Goal: Task Accomplishment & Management: Complete application form

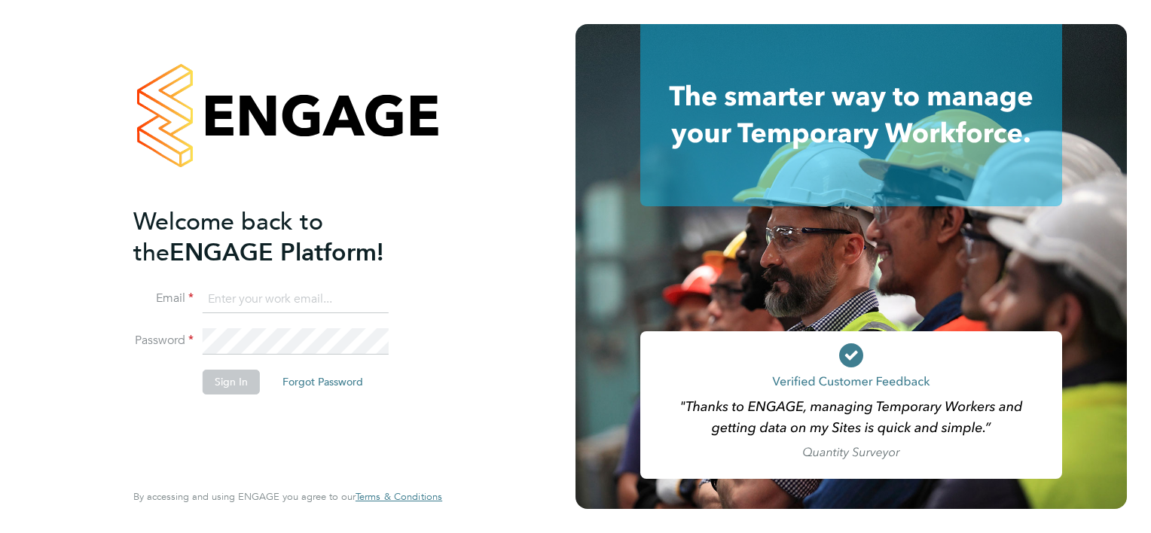
click at [237, 292] on input at bounding box center [296, 299] width 186 height 27
type input "smeraldo.porcaro@prsjobs.com"
click at [221, 388] on button "Sign In" at bounding box center [231, 382] width 57 height 24
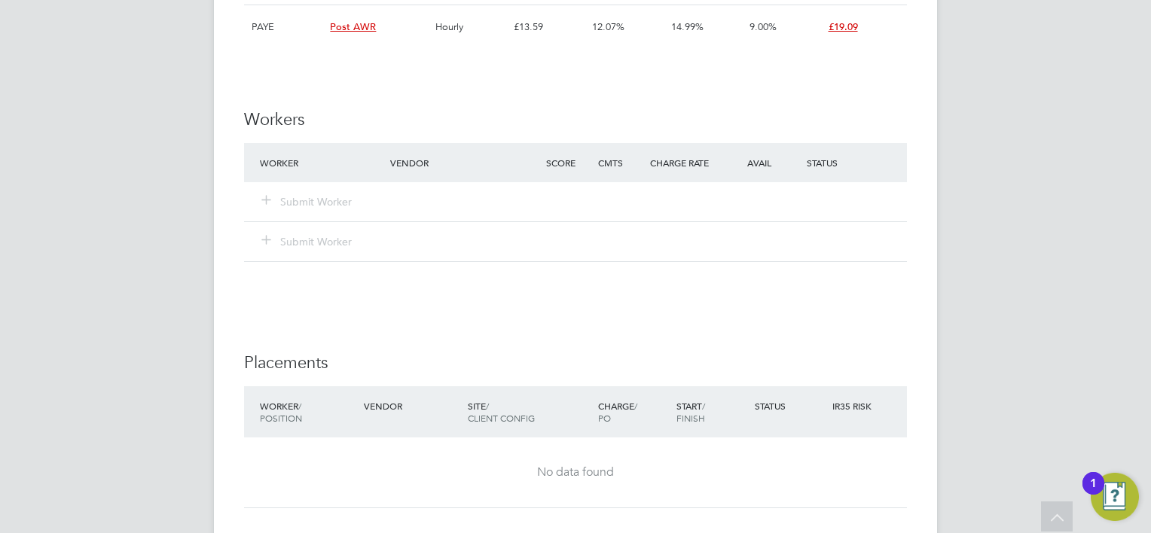
scroll to position [1582, 0]
